Goal: Task Accomplishment & Management: Use online tool/utility

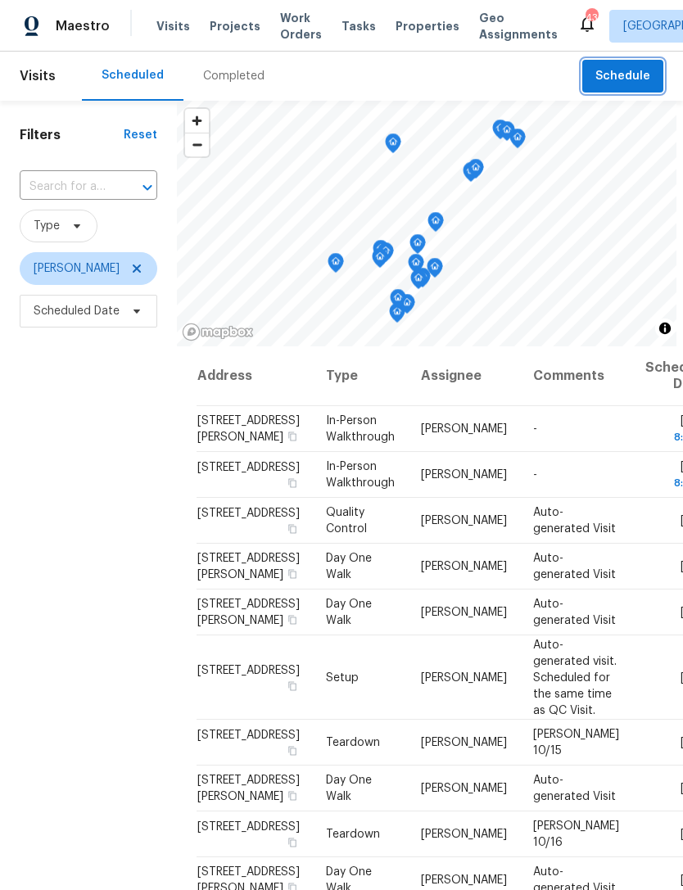
click at [596, 78] on button "Schedule" at bounding box center [622, 77] width 81 height 34
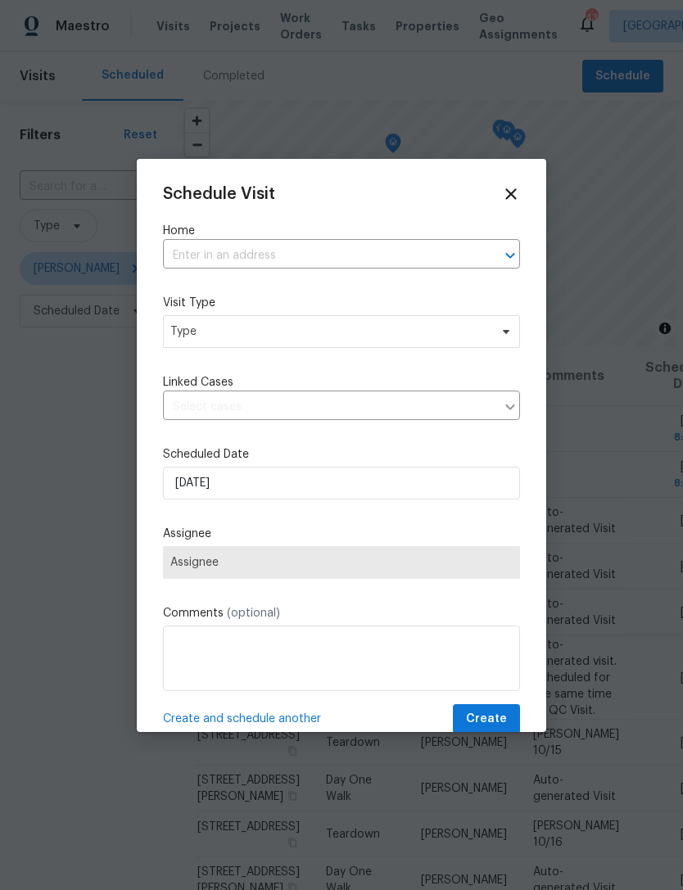
click at [390, 238] on label "Home" at bounding box center [341, 231] width 357 height 16
click at [372, 255] on input "text" at bounding box center [318, 255] width 311 height 25
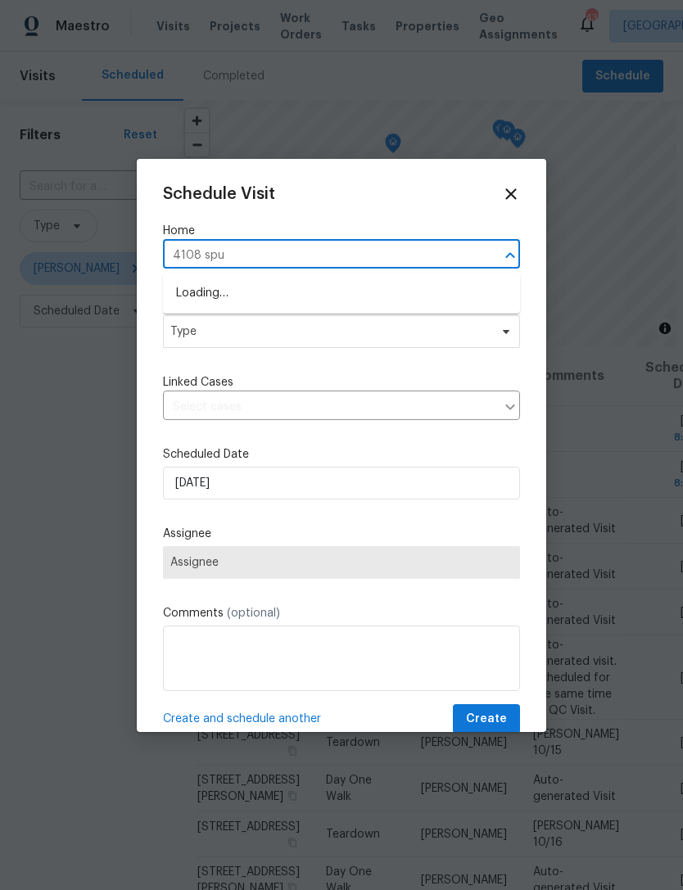
type input "4108 spur"
click at [352, 294] on li "[STREET_ADDRESS]" at bounding box center [341, 293] width 357 height 27
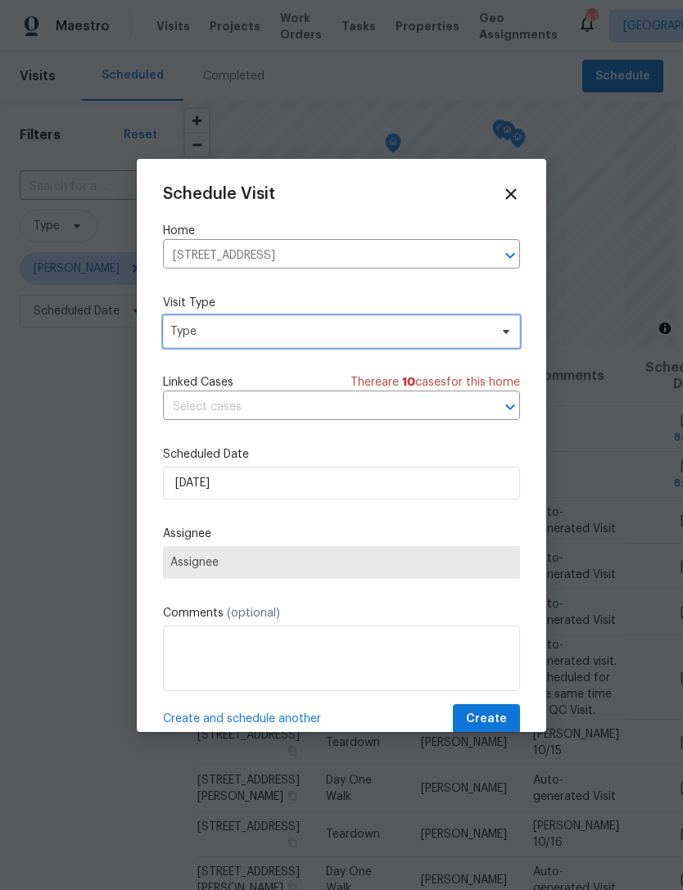
click at [323, 341] on span "Type" at bounding box center [341, 331] width 357 height 33
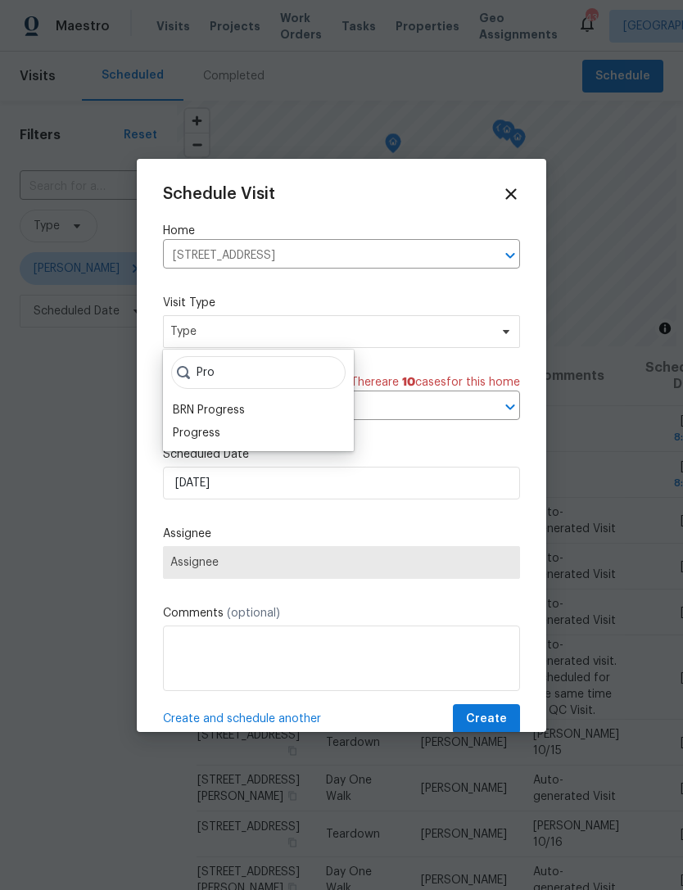
type input "Pro"
click at [256, 438] on div "Progress" at bounding box center [258, 433] width 181 height 23
click at [208, 427] on div "Progress" at bounding box center [196, 433] width 47 height 16
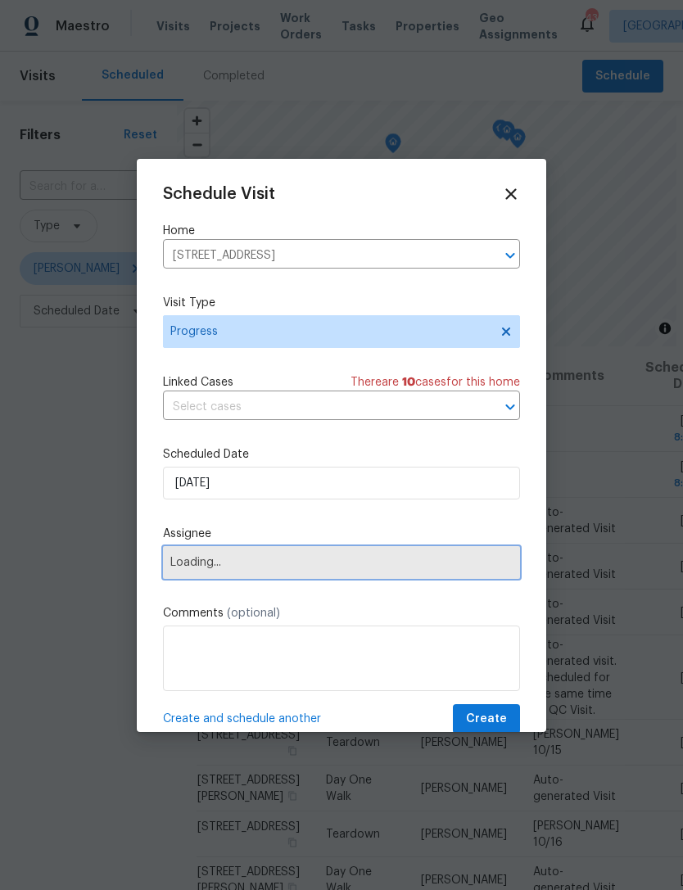
click at [274, 559] on span "Loading..." at bounding box center [341, 562] width 342 height 13
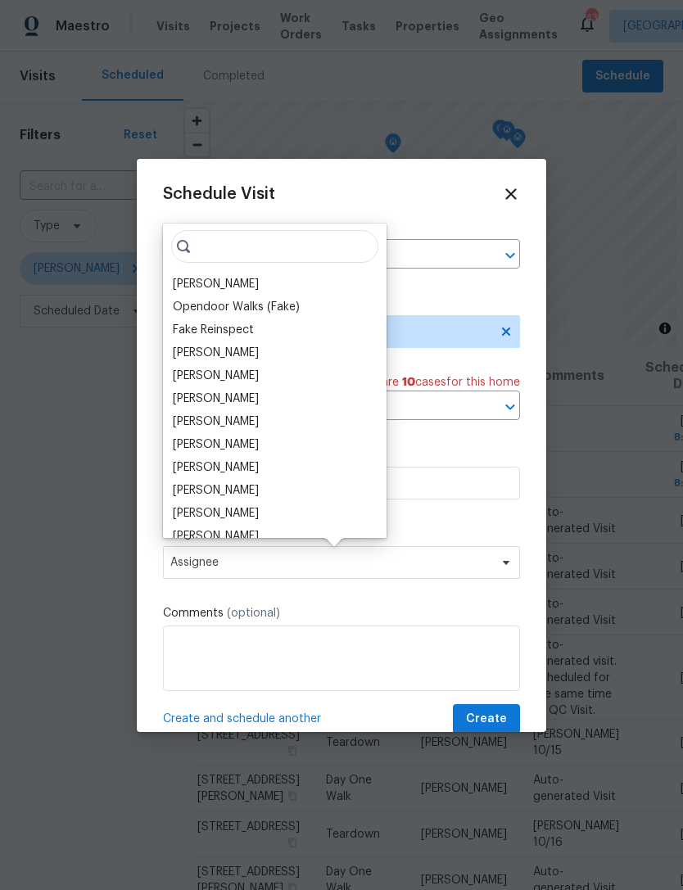
click at [246, 278] on div "[PERSON_NAME]" at bounding box center [216, 284] width 86 height 16
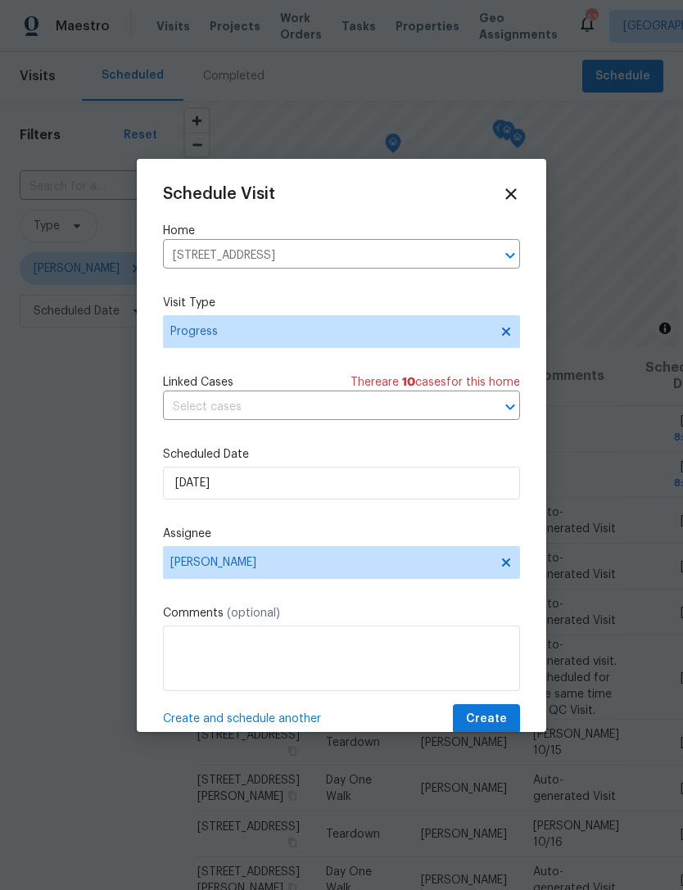
click at [346, 621] on label "Comments (optional)" at bounding box center [341, 613] width 357 height 16
click at [193, 648] on textarea at bounding box center [341, 658] width 357 height 65
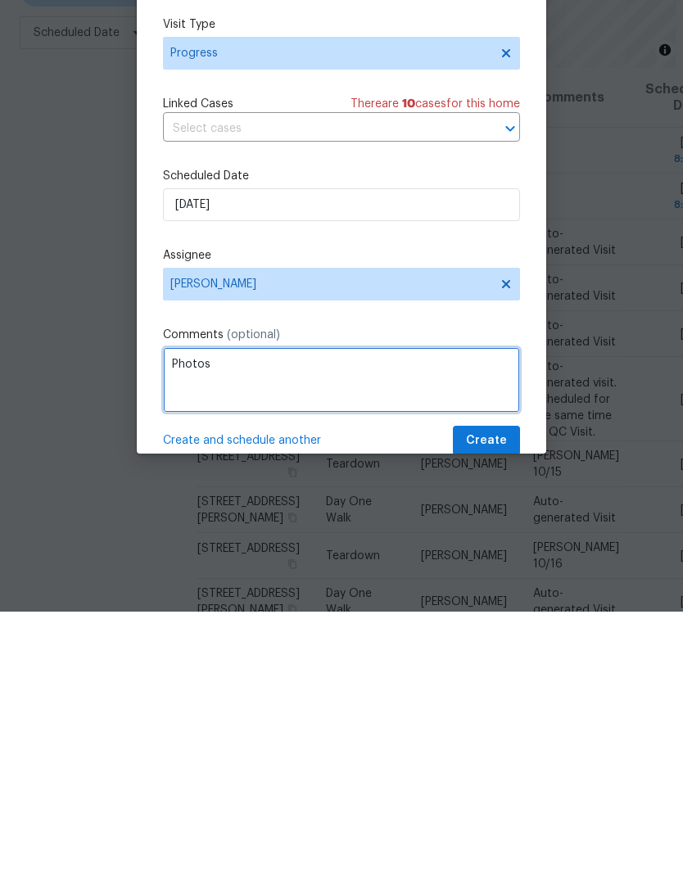
type textarea "Photos"
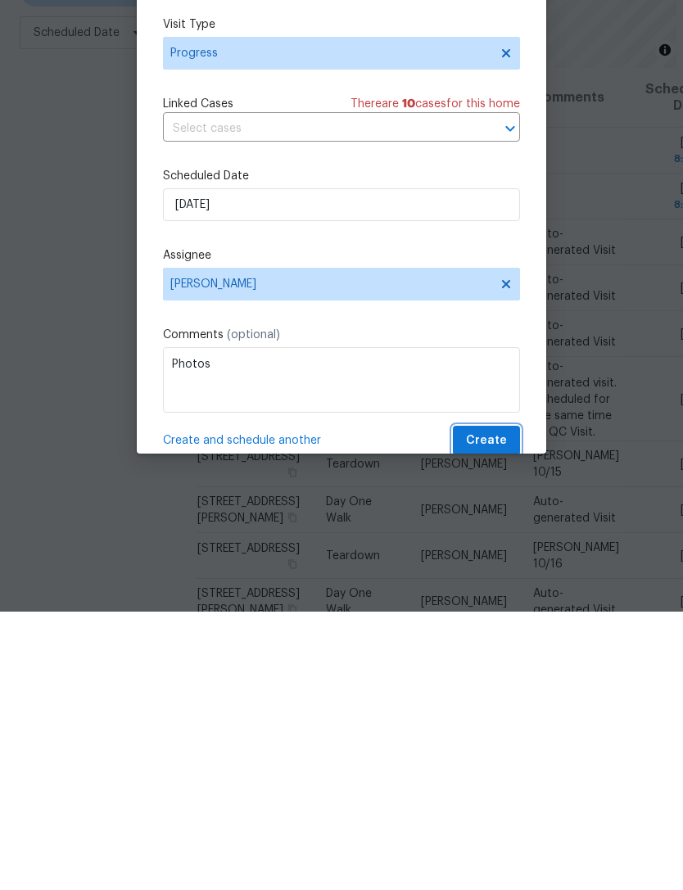
click at [488, 709] on span "Create" at bounding box center [486, 719] width 41 height 20
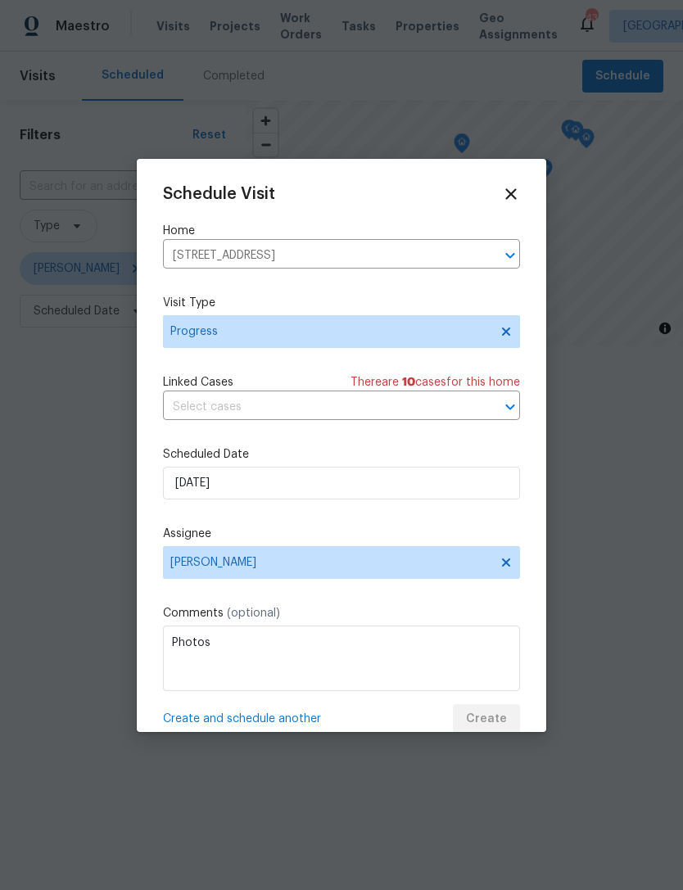
scroll to position [0, 0]
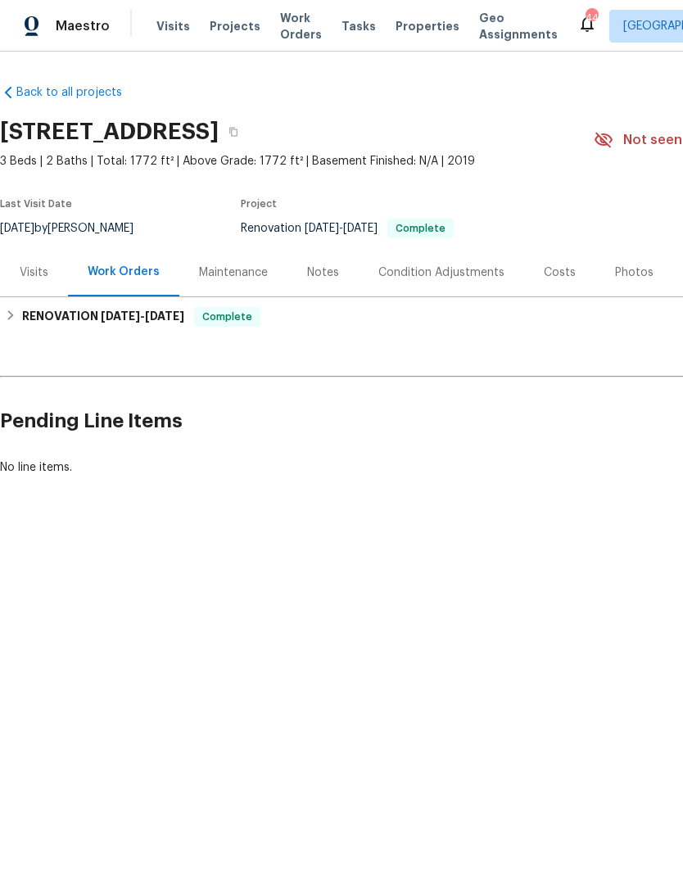
click at [632, 269] on div "Photos" at bounding box center [634, 272] width 38 height 16
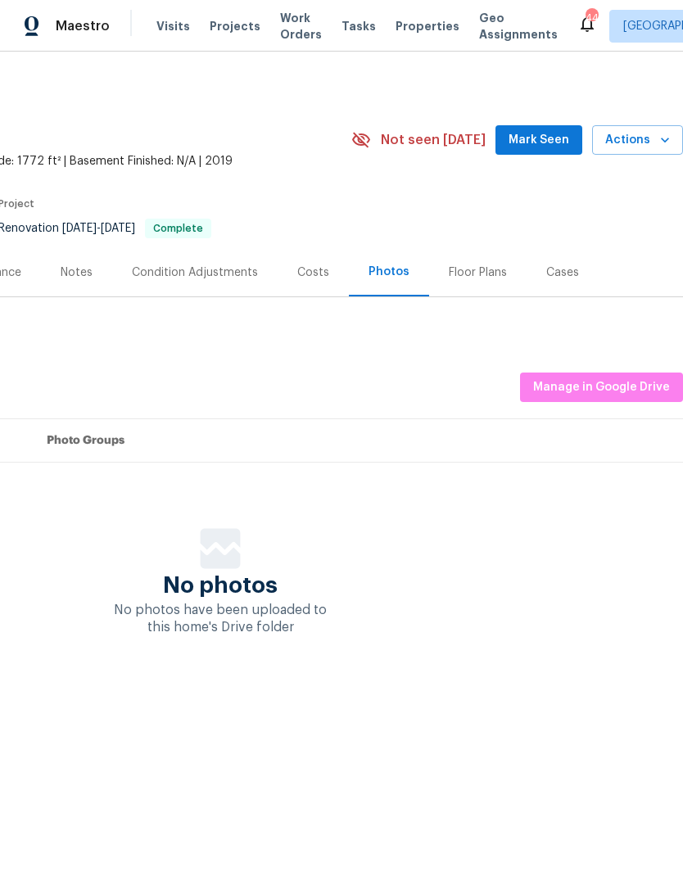
scroll to position [0, 242]
click at [609, 388] on span "Manage in Google Drive" at bounding box center [601, 387] width 137 height 20
